Goal: Find specific page/section: Find specific page/section

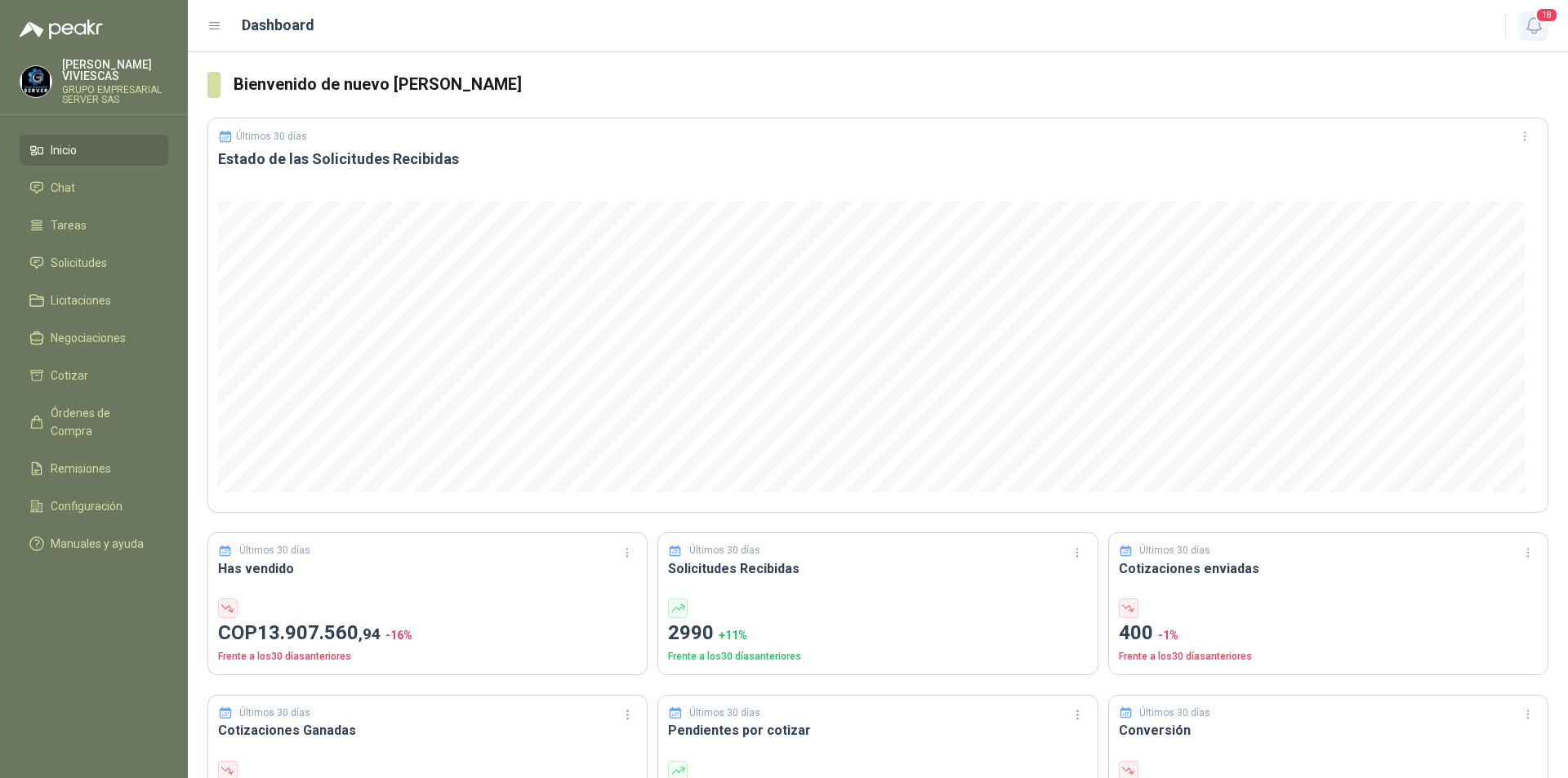
click at [1540, 25] on icon "button" at bounding box center [1534, 26] width 20 height 20
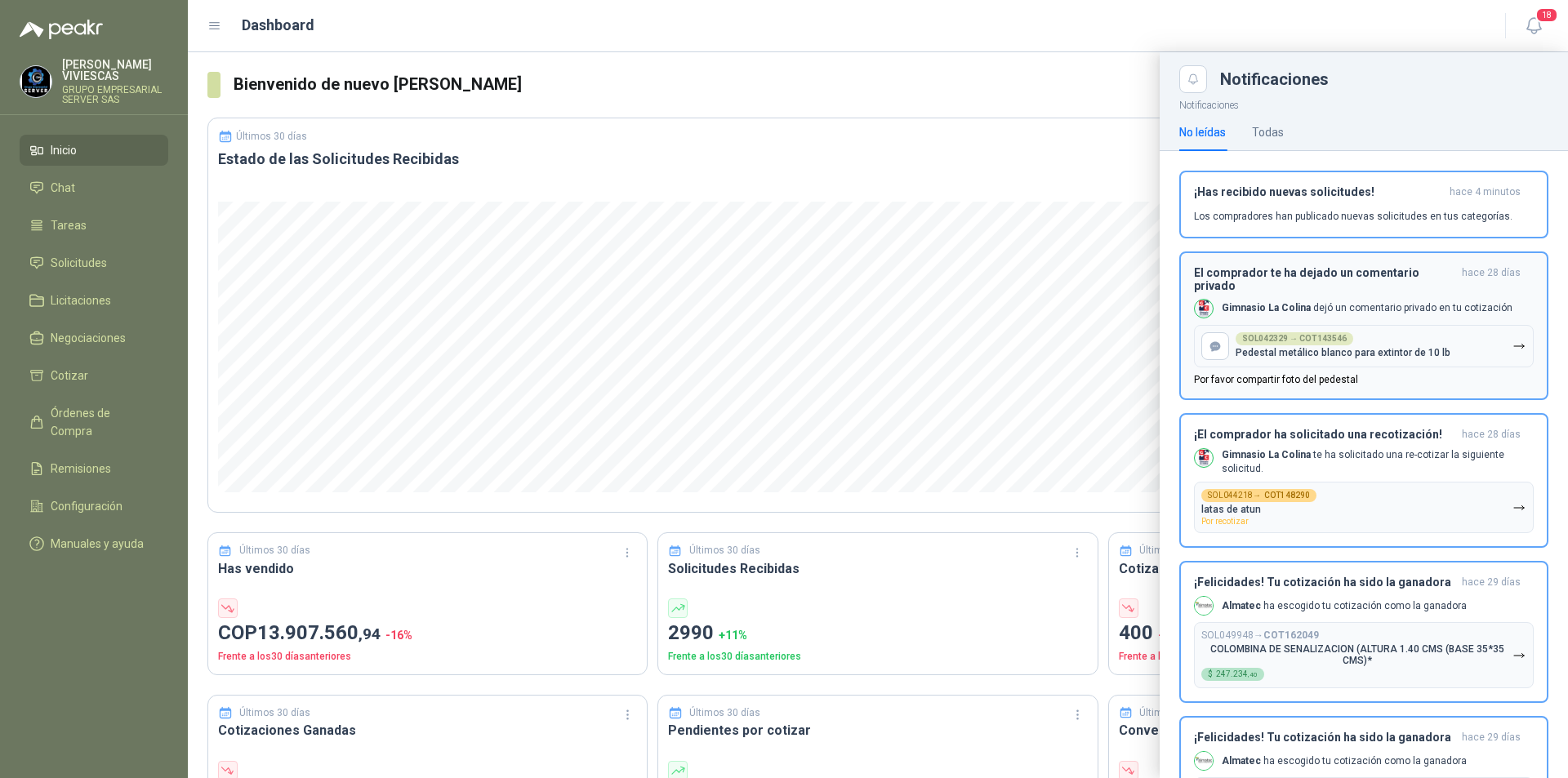
click at [1513, 350] on icon "button" at bounding box center [1519, 346] width 14 height 14
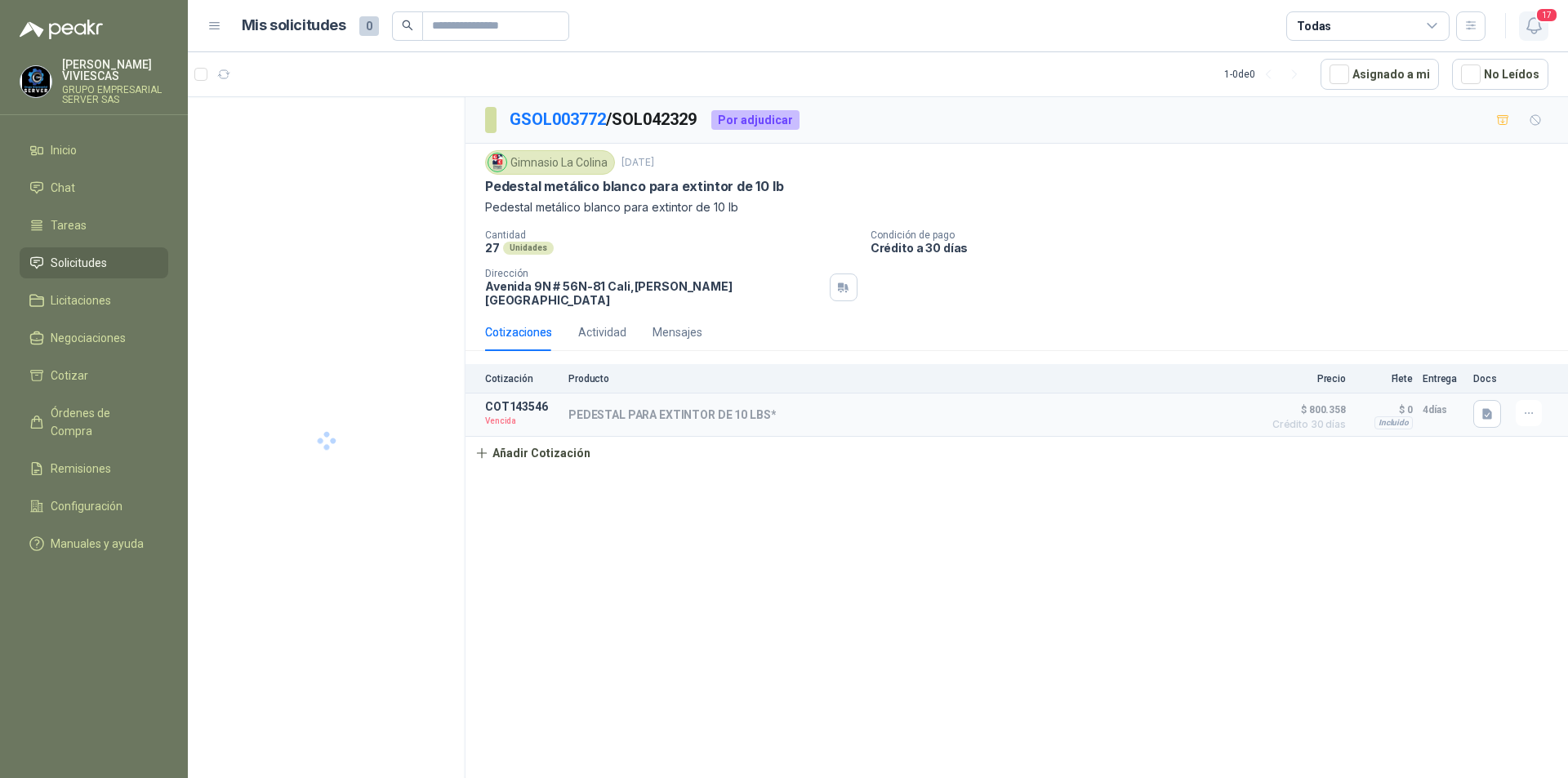
click at [1533, 30] on icon "button" at bounding box center [1534, 26] width 20 height 20
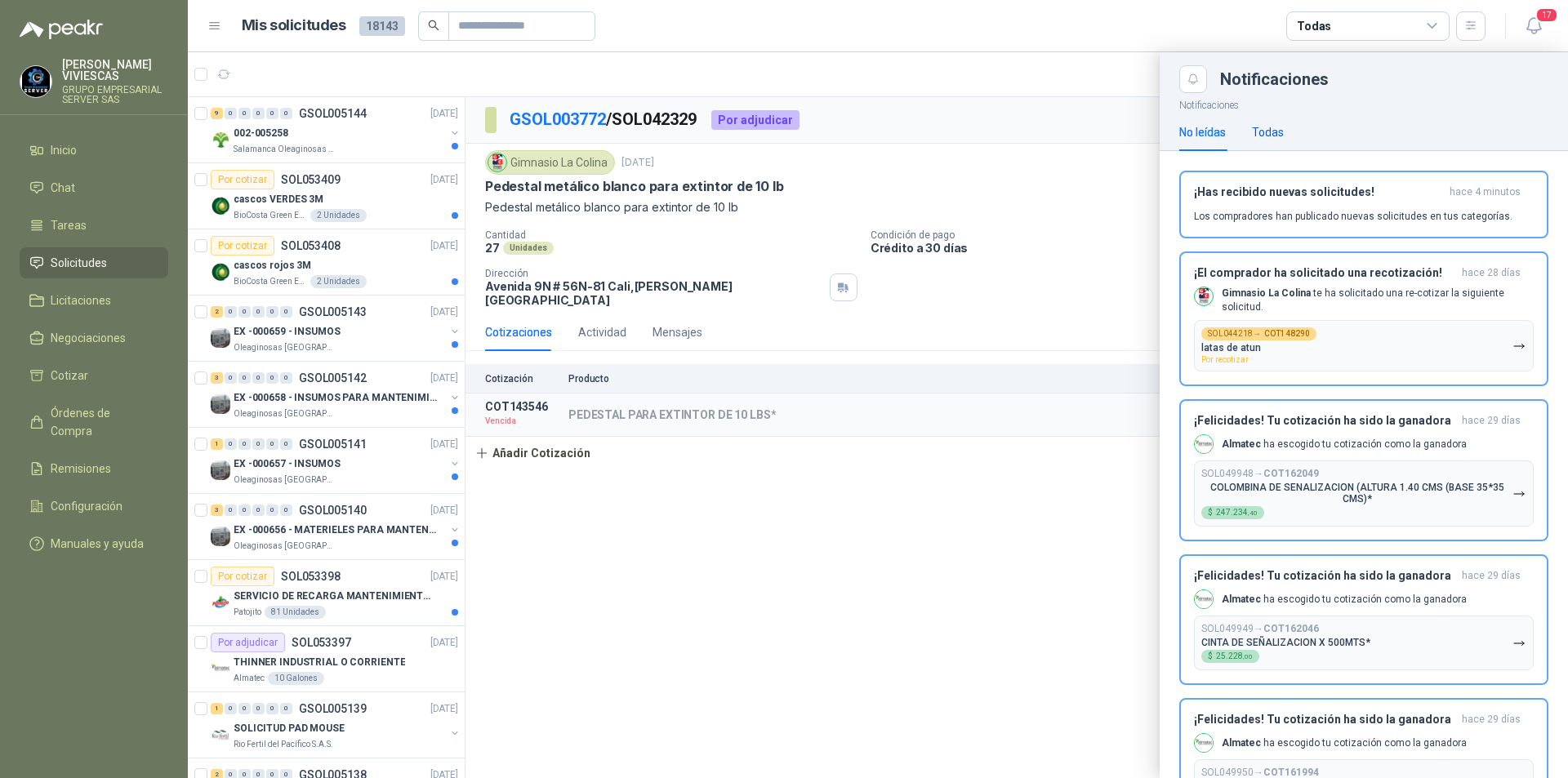
click at [1256, 129] on div "Todas" at bounding box center [1268, 131] width 31 height 18
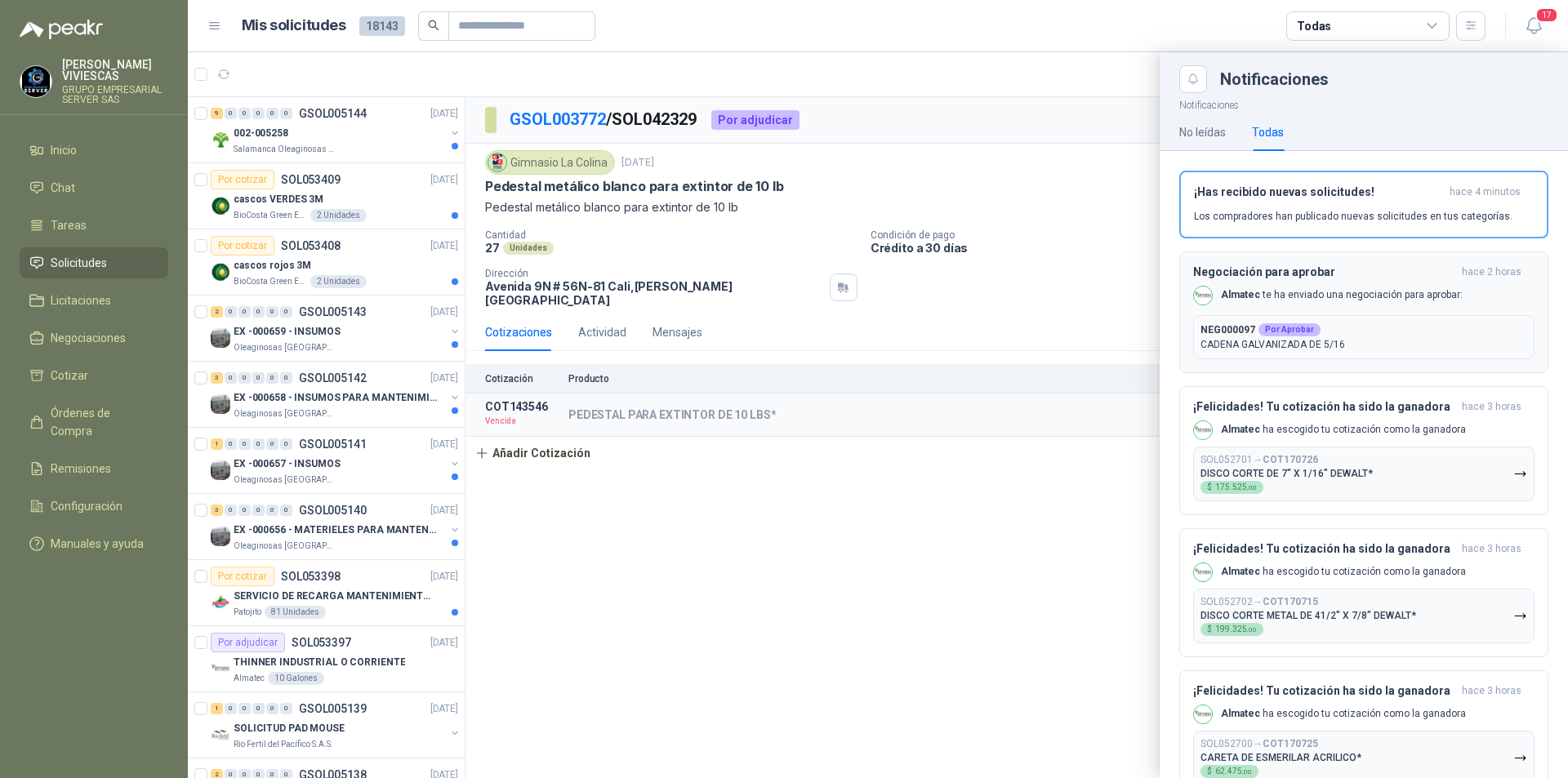
click at [1424, 341] on p "CADENA GALVANIZADA DE 5/16" at bounding box center [1364, 345] width 327 height 15
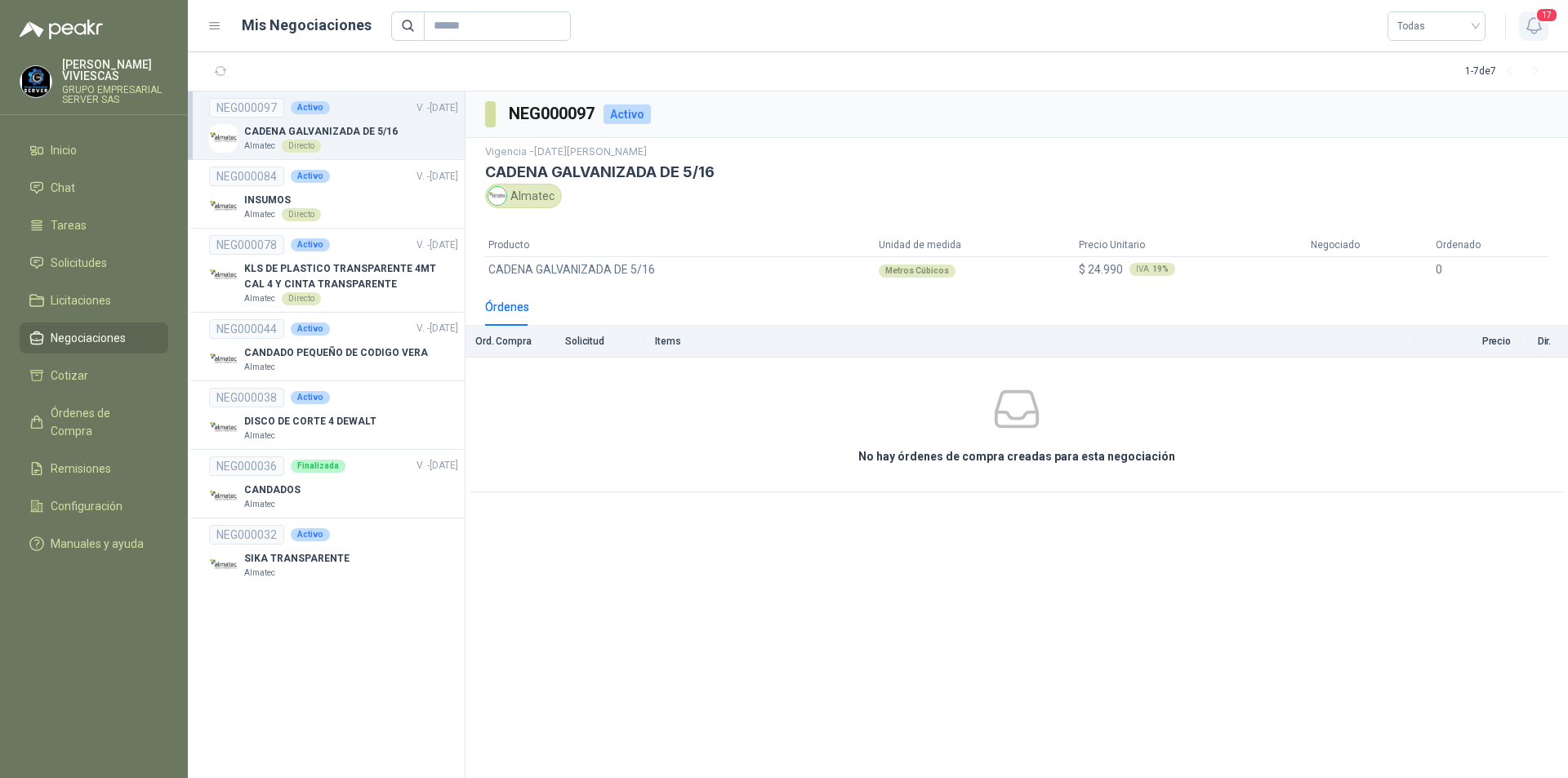
click at [1542, 29] on icon "button" at bounding box center [1534, 26] width 20 height 20
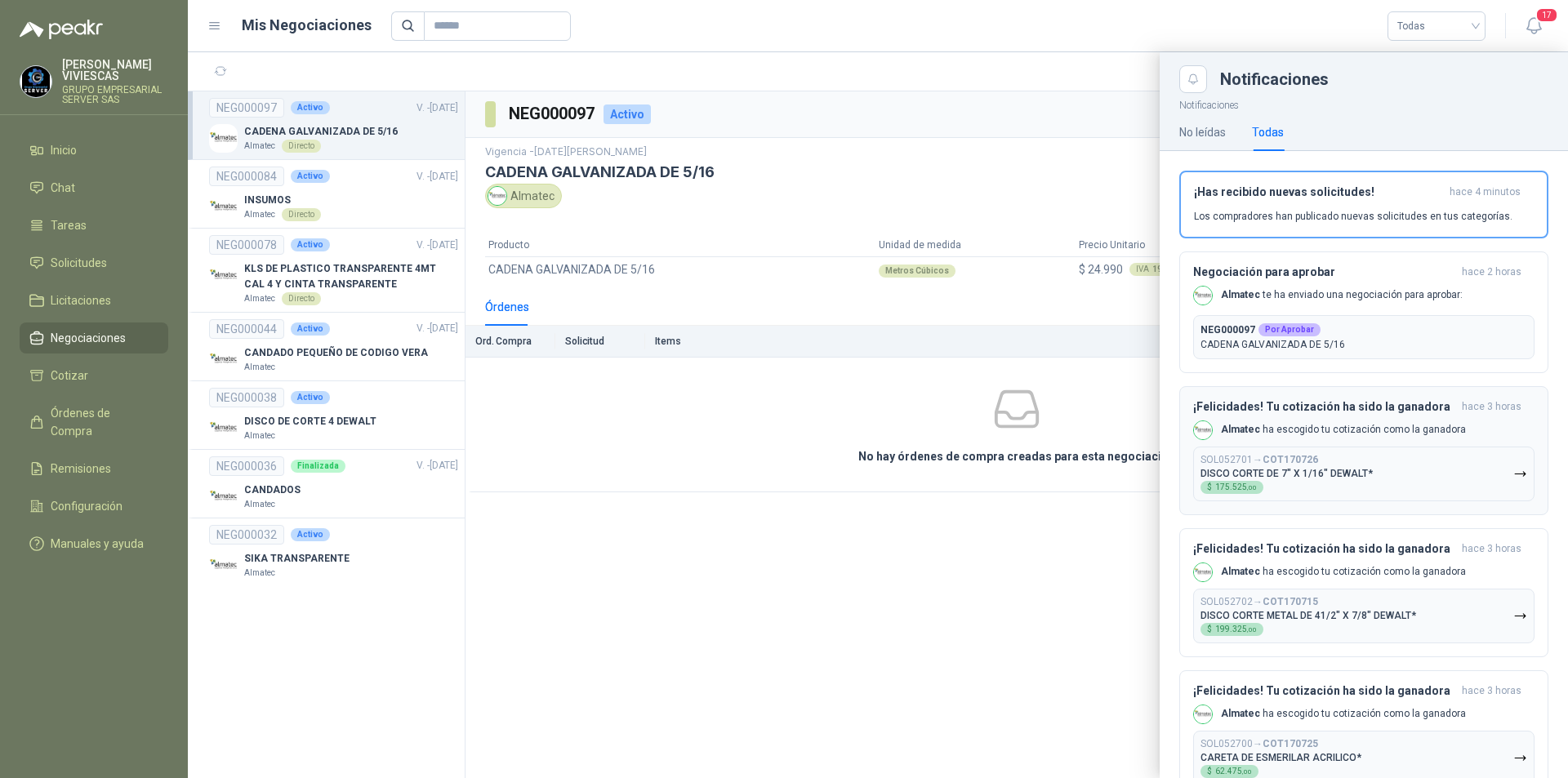
click at [1513, 475] on icon "button" at bounding box center [1520, 474] width 14 height 14
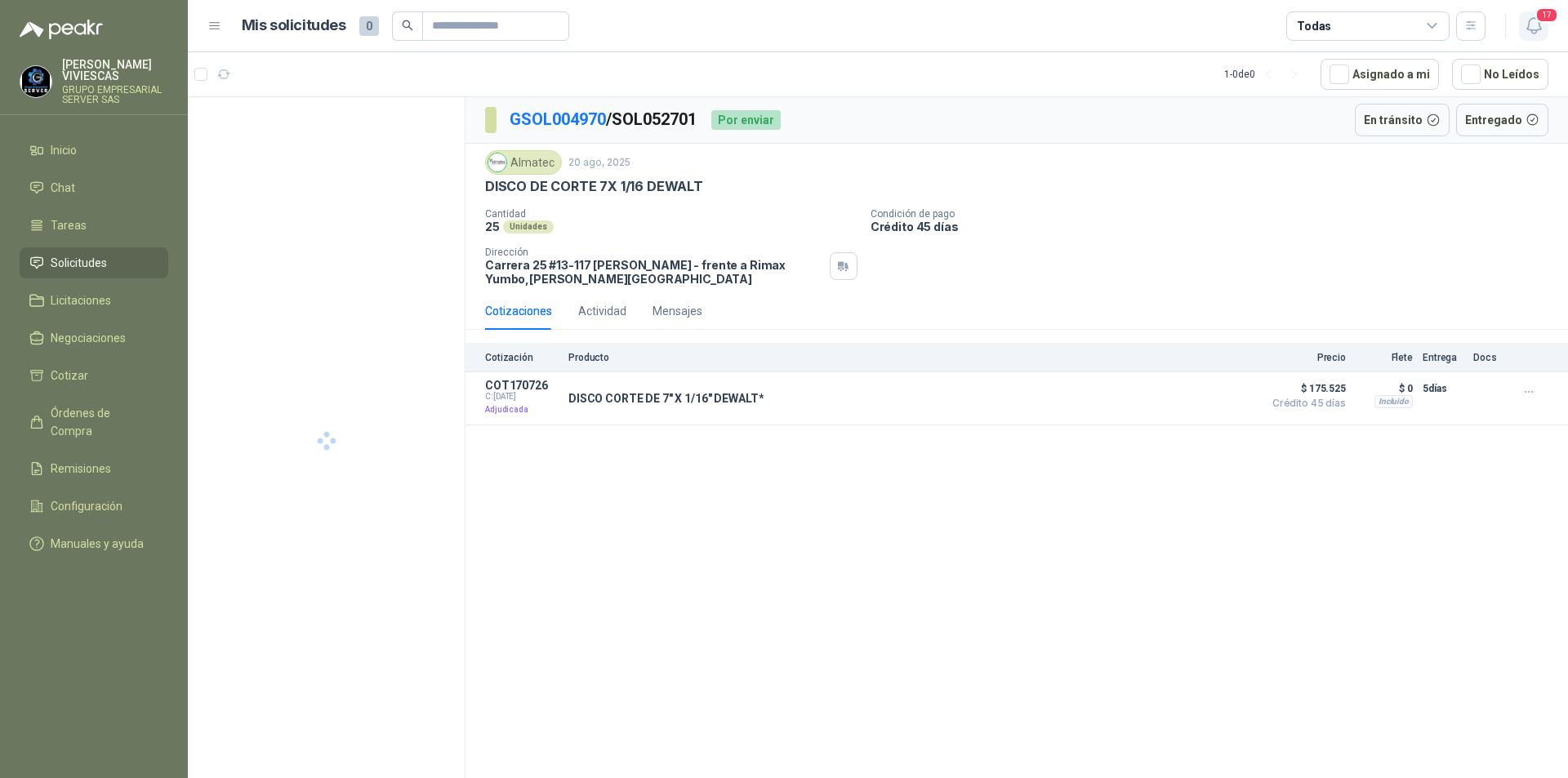
click at [1531, 18] on icon "button" at bounding box center [1534, 26] width 20 height 20
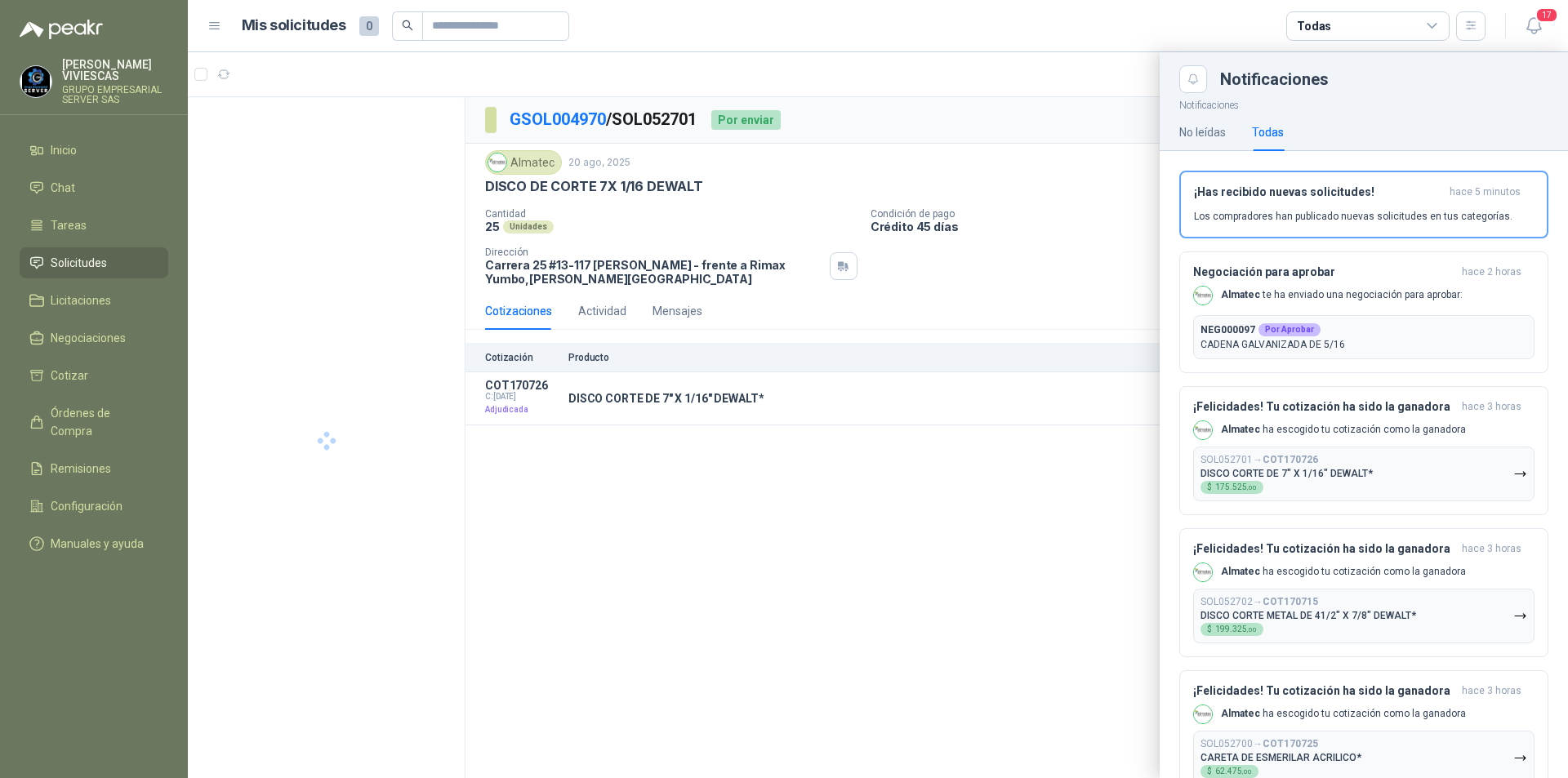
click at [1515, 474] on icon "button" at bounding box center [1520, 474] width 10 height 4
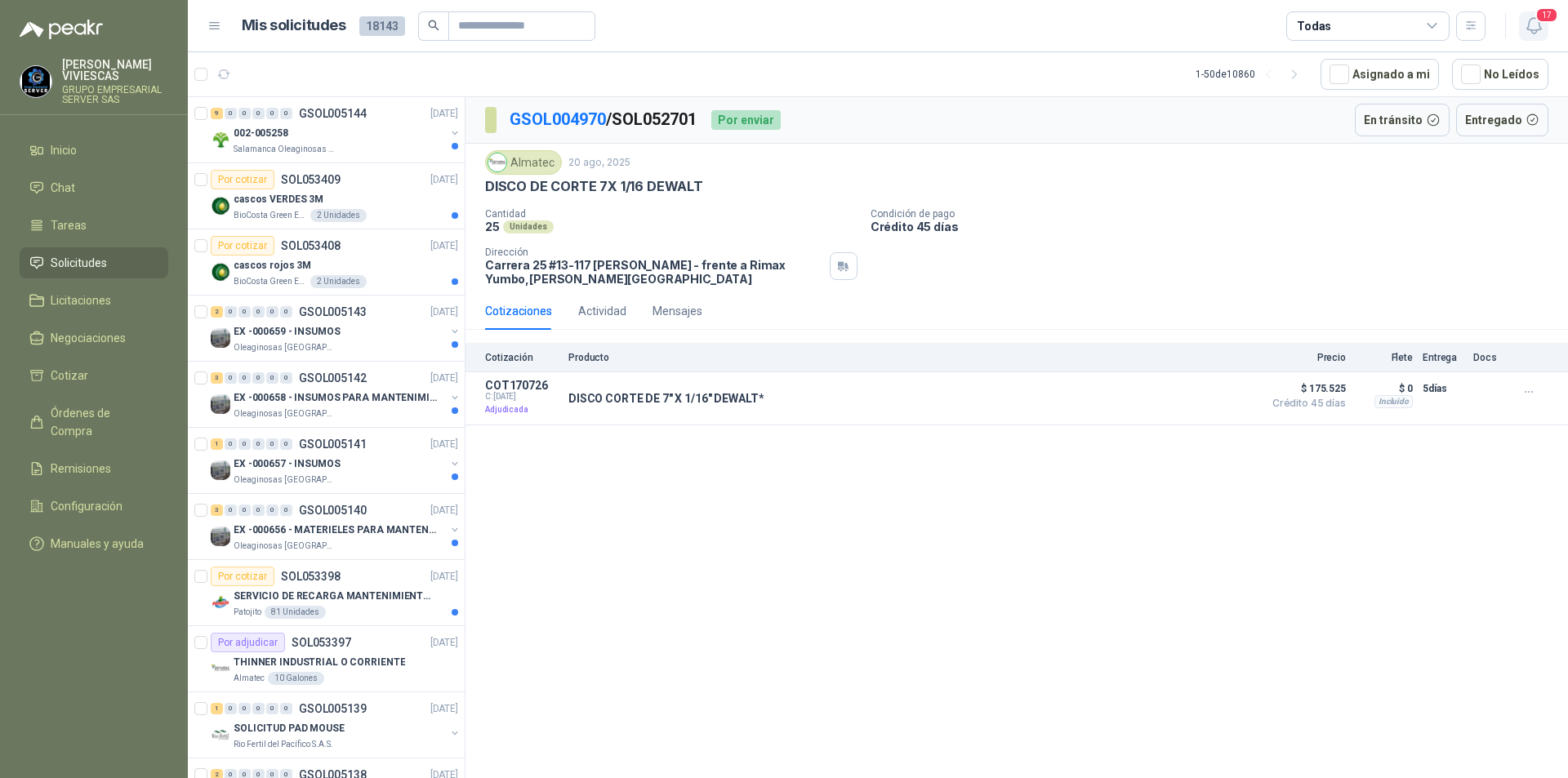
click at [1532, 31] on icon "button" at bounding box center [1533, 25] width 14 height 16
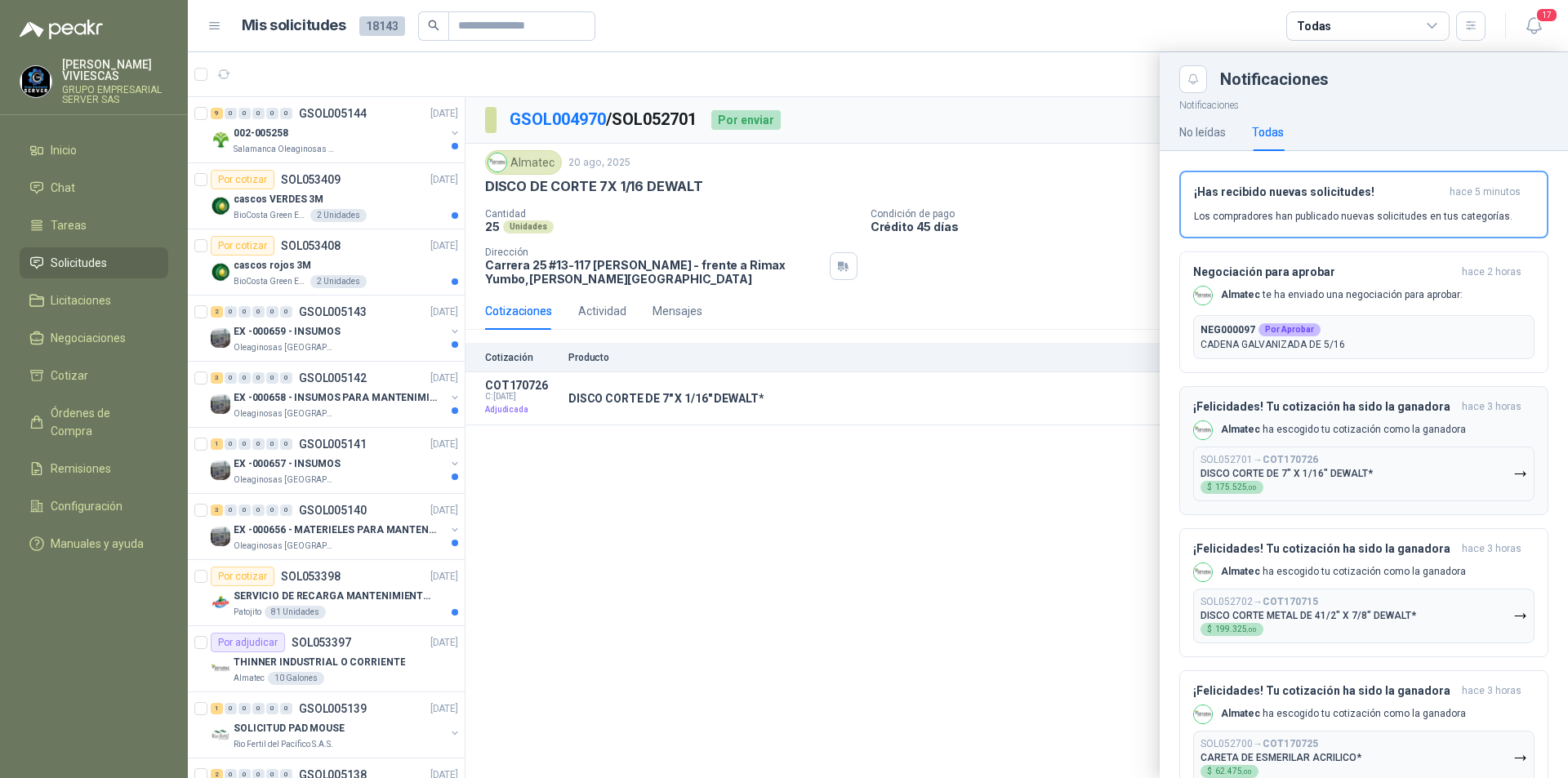
click at [1513, 474] on icon "button" at bounding box center [1520, 474] width 14 height 14
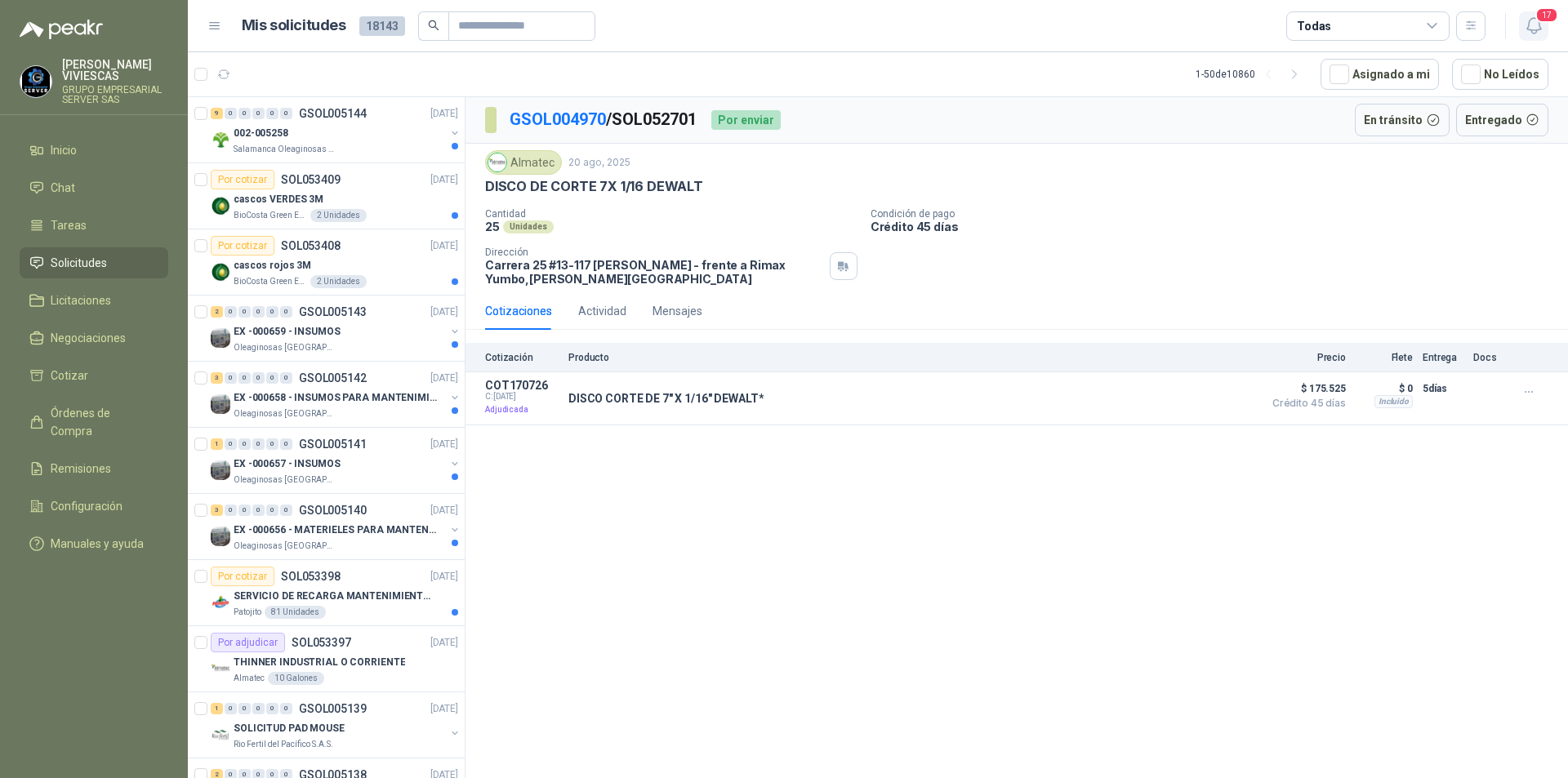
click at [1527, 24] on icon "button" at bounding box center [1534, 26] width 20 height 20
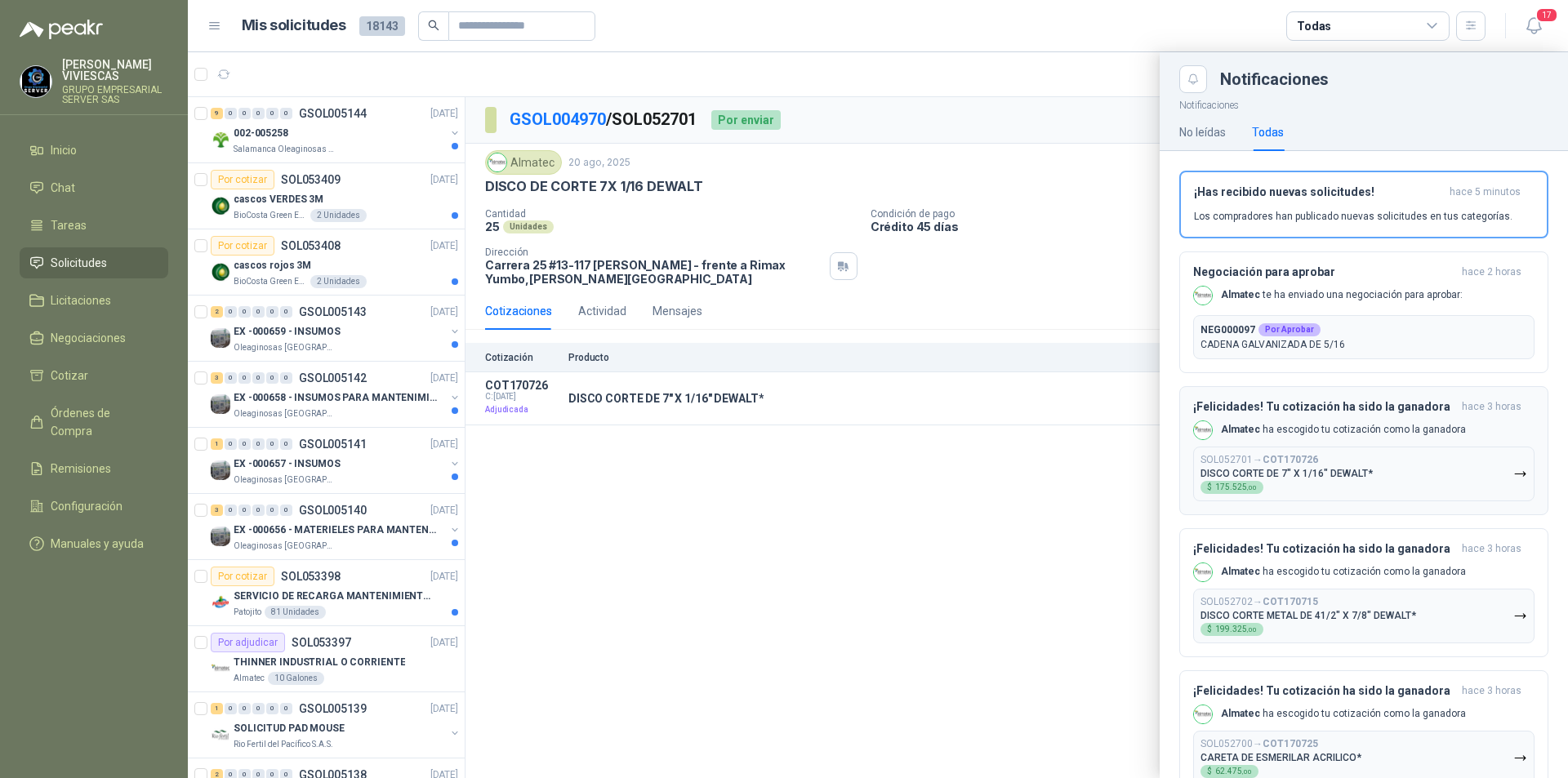
click at [1357, 473] on p "DISCO CORTE DE 7" X 1/16" DEWALT*" at bounding box center [1286, 473] width 173 height 11
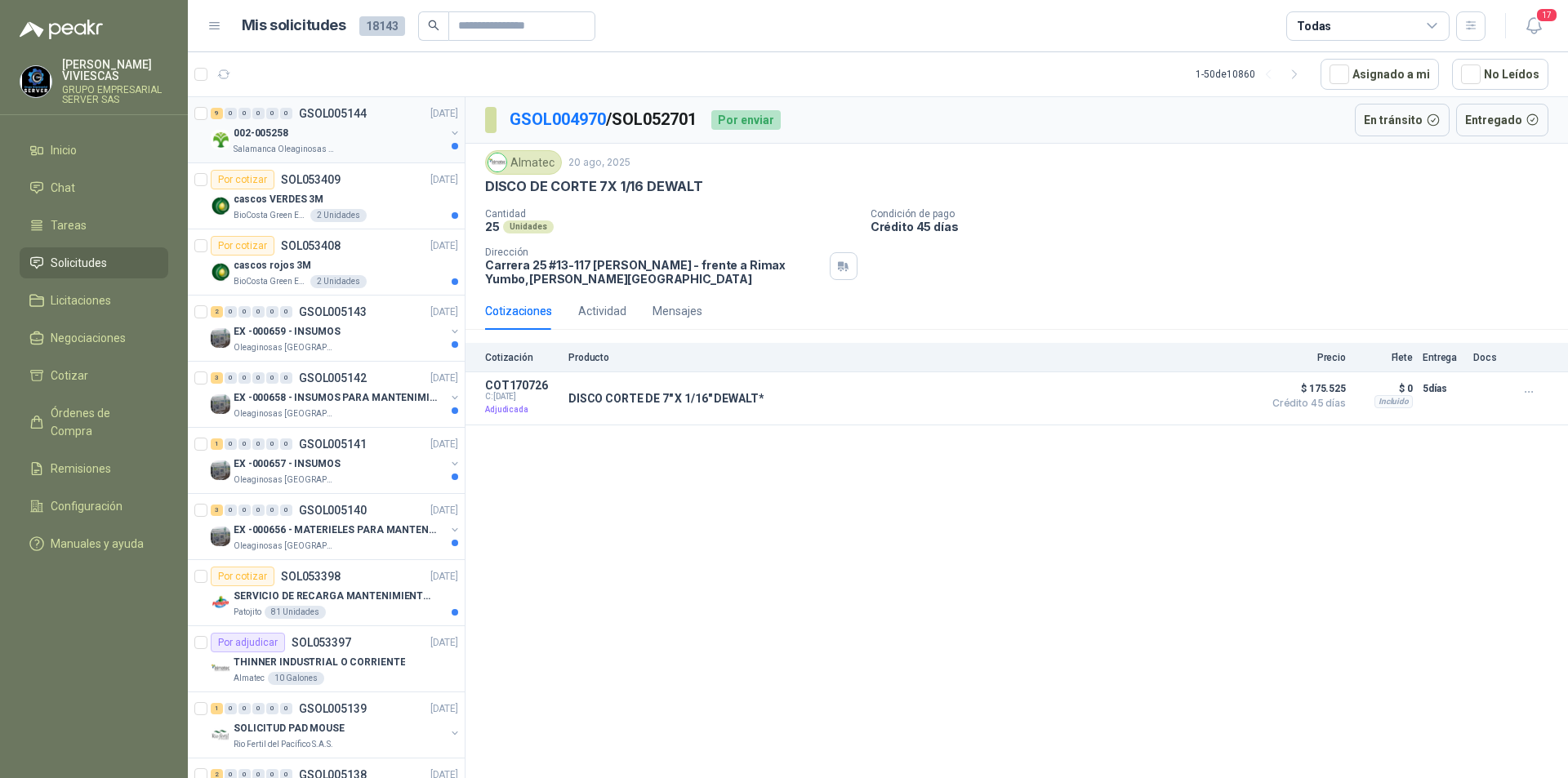
click at [278, 142] on div "002-005258" at bounding box center [339, 132] width 212 height 19
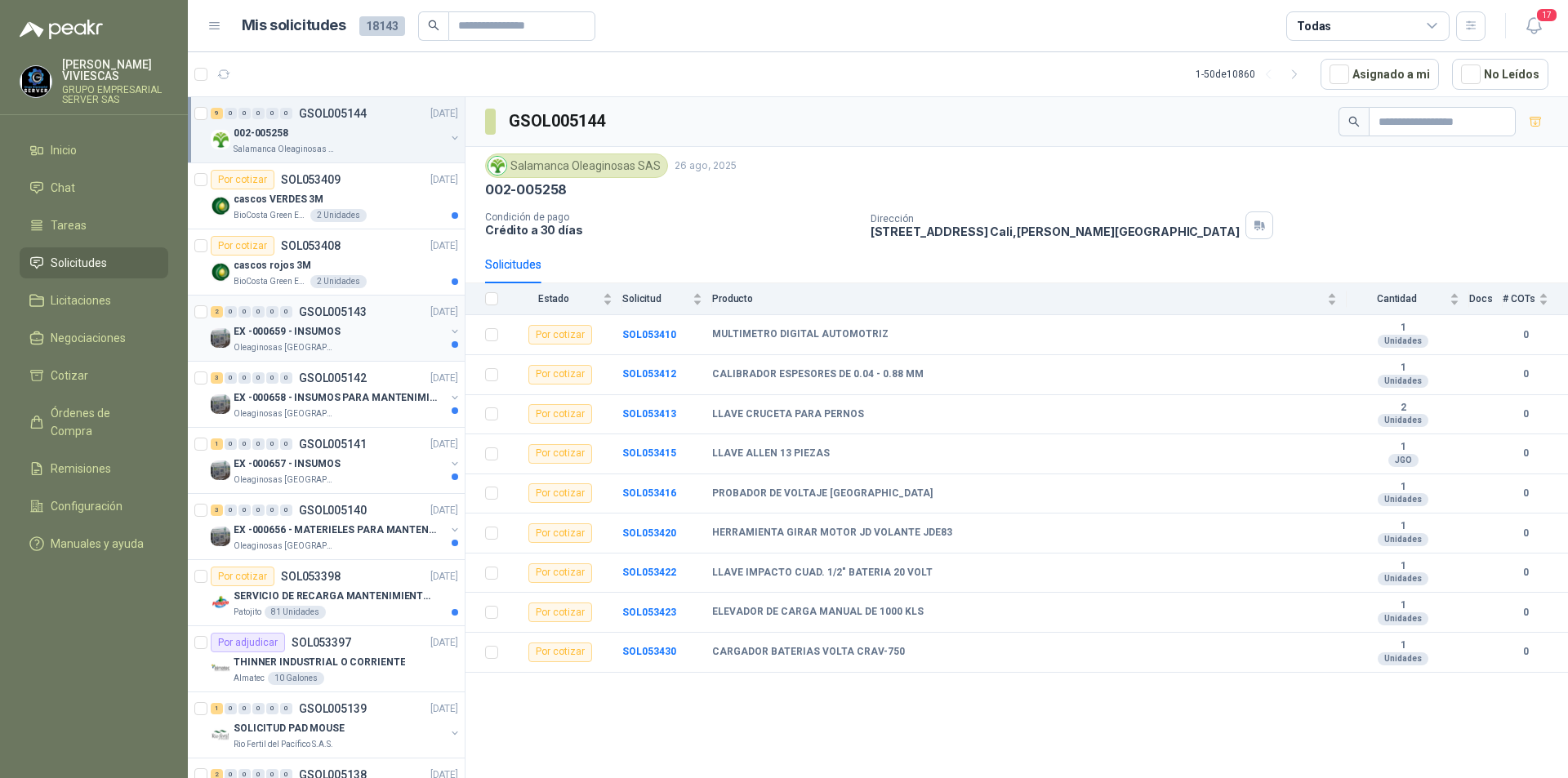
click at [310, 330] on p "EX -000659 - INSUMOS" at bounding box center [287, 332] width 107 height 16
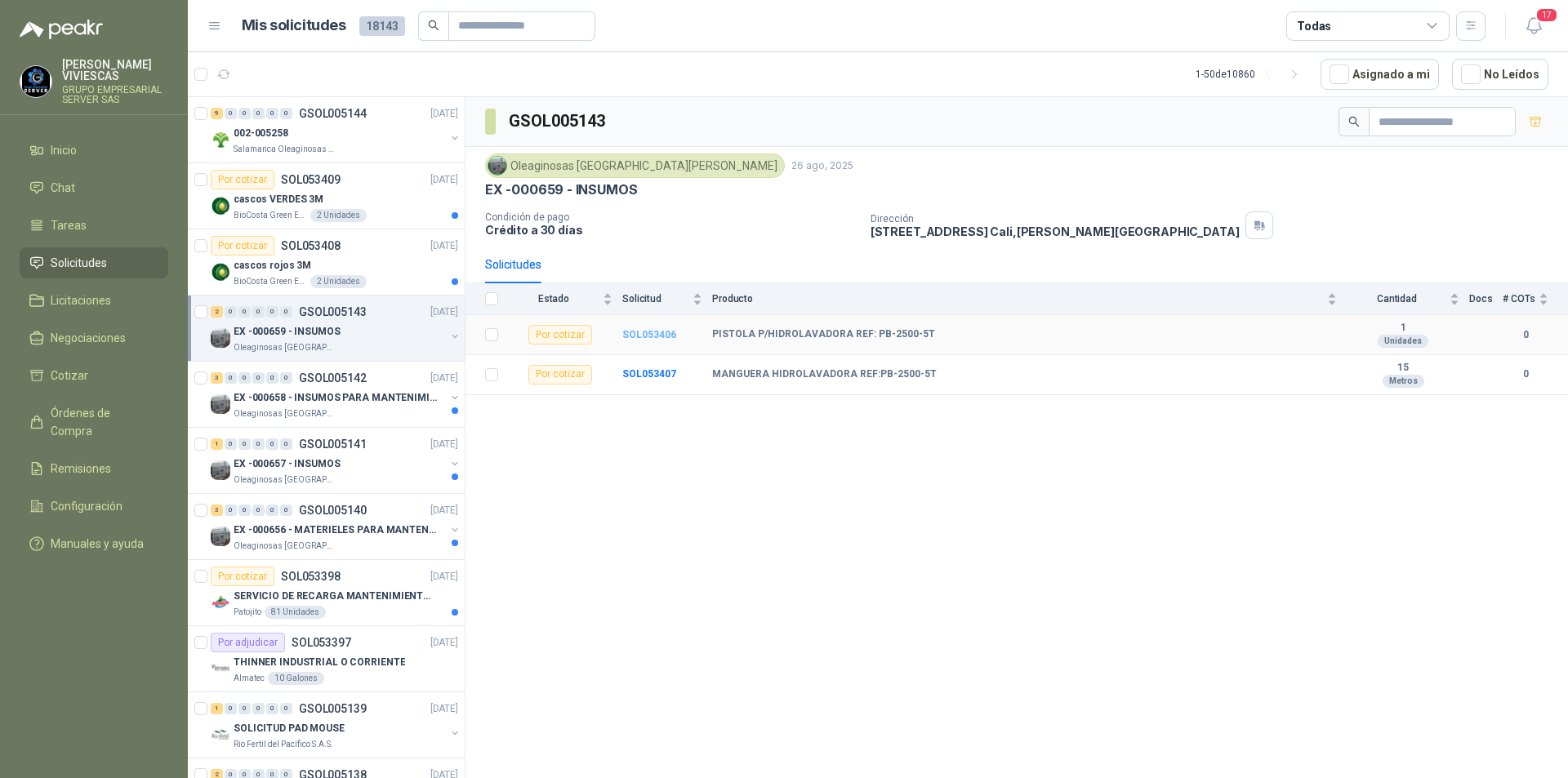
click at [643, 334] on b "SOL053406" at bounding box center [650, 334] width 54 height 11
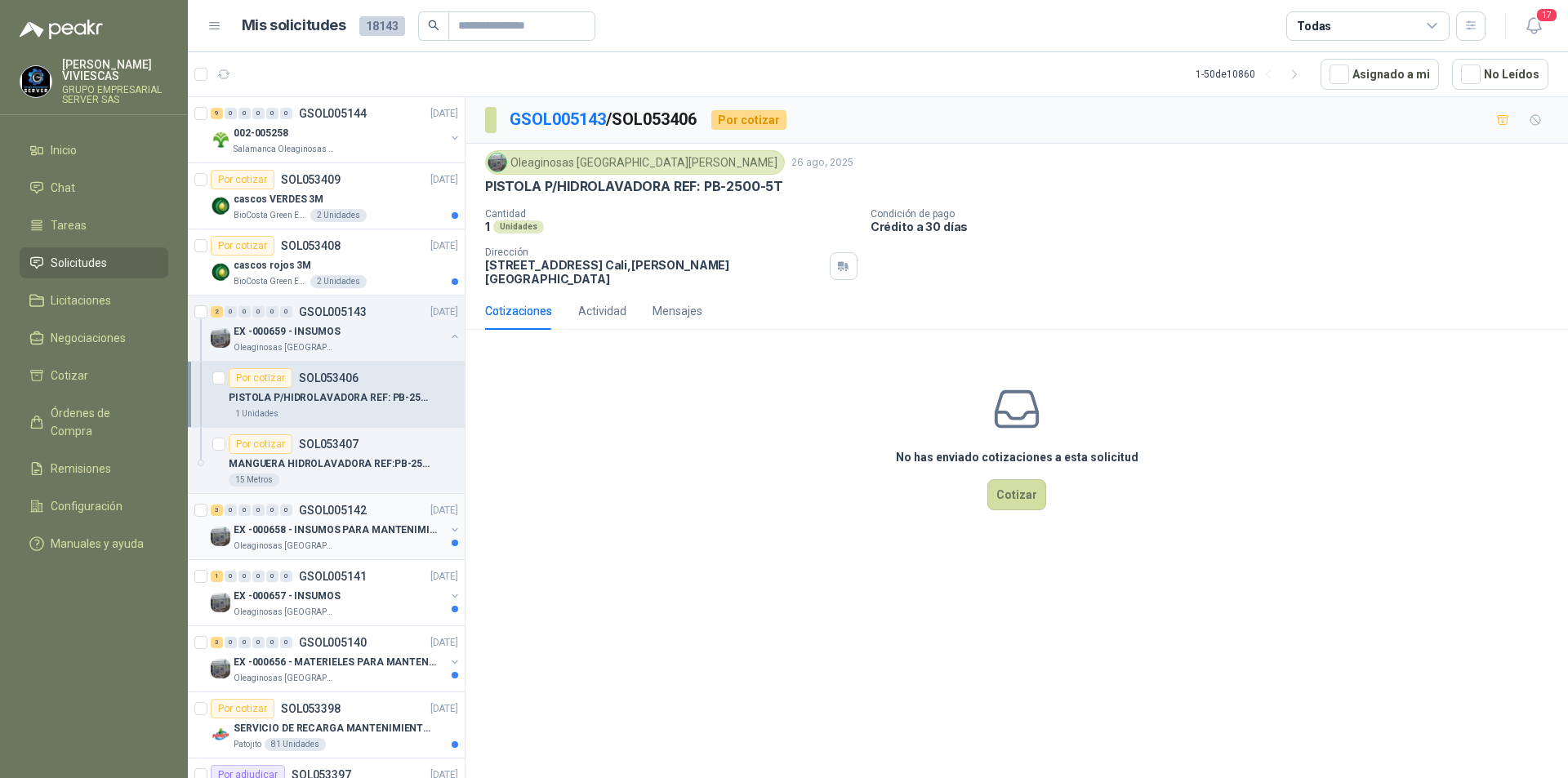
click at [313, 538] on div "EX -000658 - INSUMOS PARA MANTENIMIENTO MECANICO" at bounding box center [339, 529] width 212 height 19
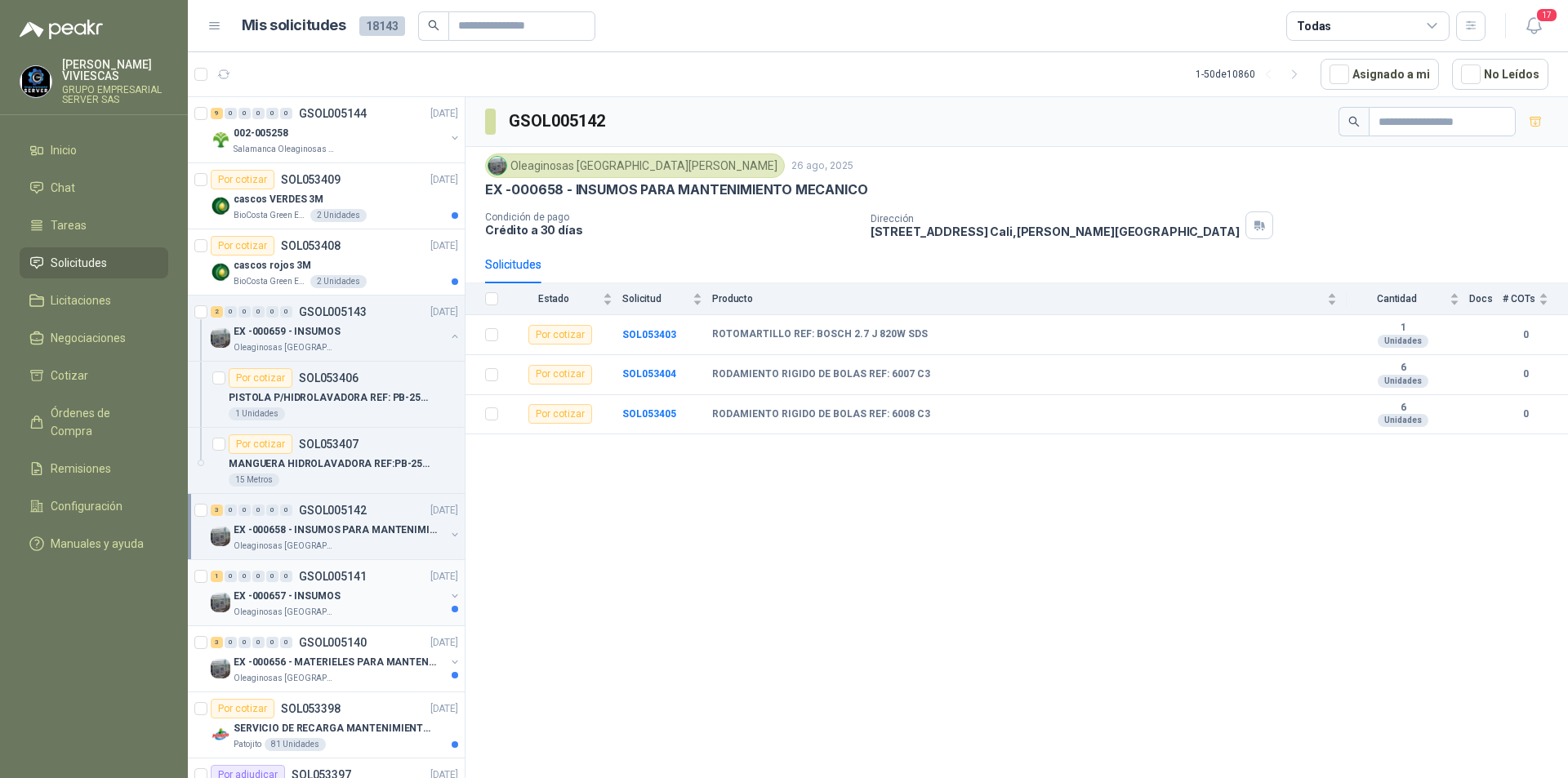
click at [307, 609] on p "Oleaginosas [GEOGRAPHIC_DATA][PERSON_NAME]" at bounding box center [285, 613] width 103 height 13
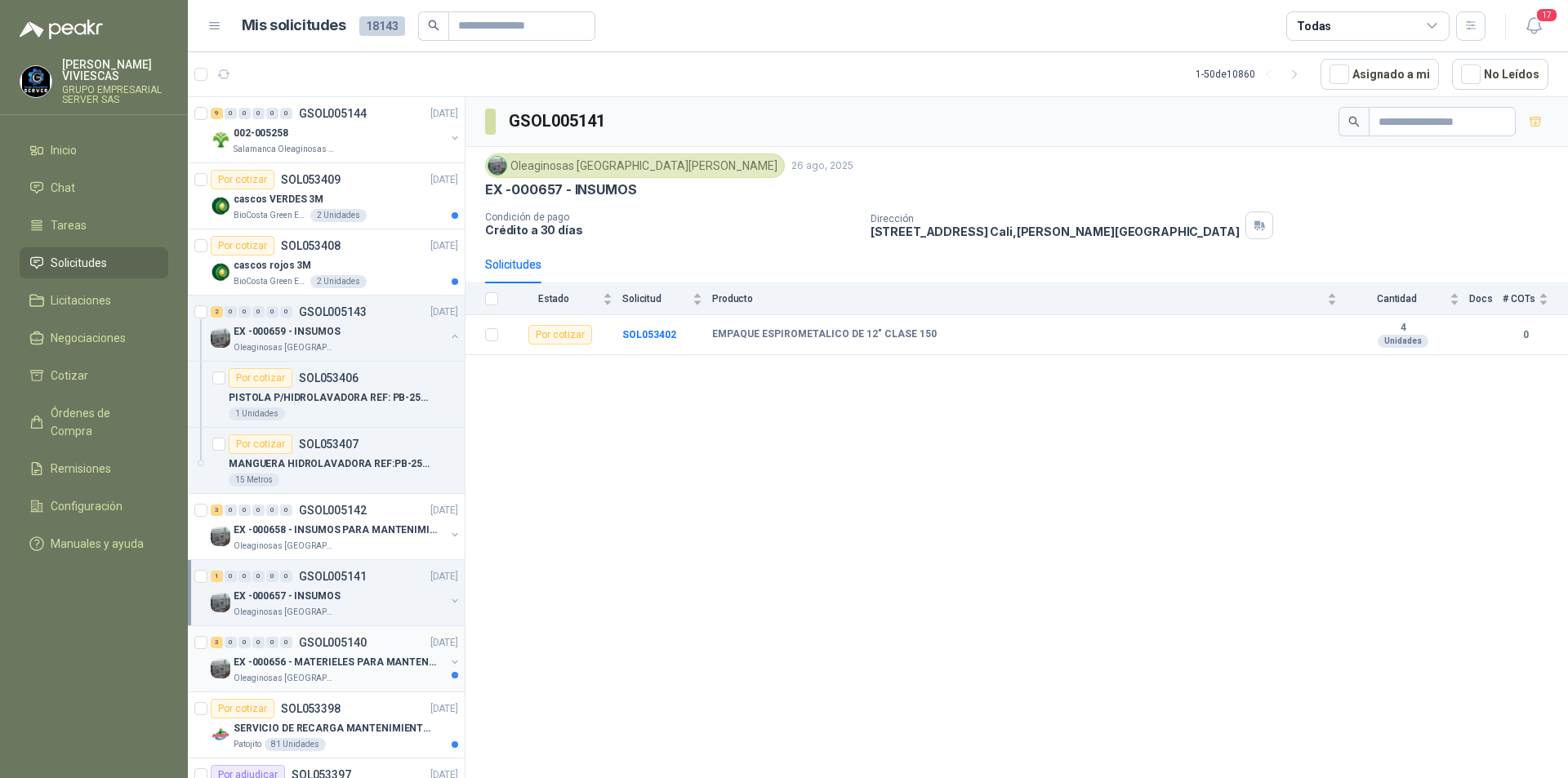
click at [318, 662] on p "EX -000656 - MATERIELES PARA MANTENIMIENTO MECANIC" at bounding box center [335, 663] width 203 height 16
